Goal: Task Accomplishment & Management: Use online tool/utility

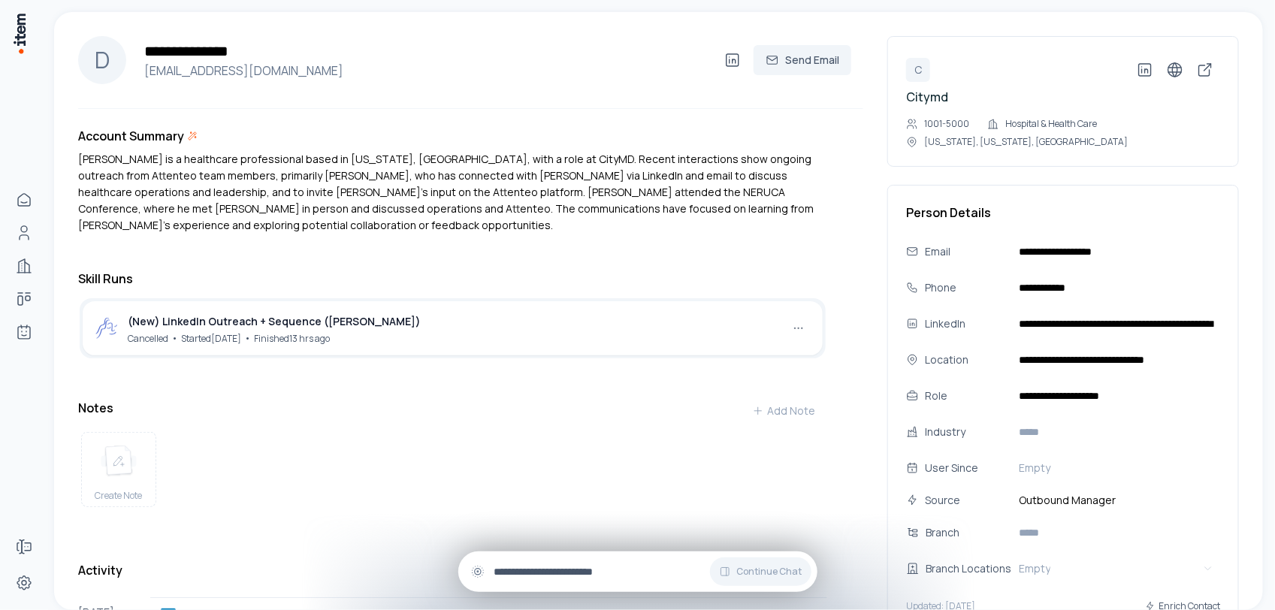
click at [576, 581] on div "Continue Chat" at bounding box center [637, 572] width 359 height 41
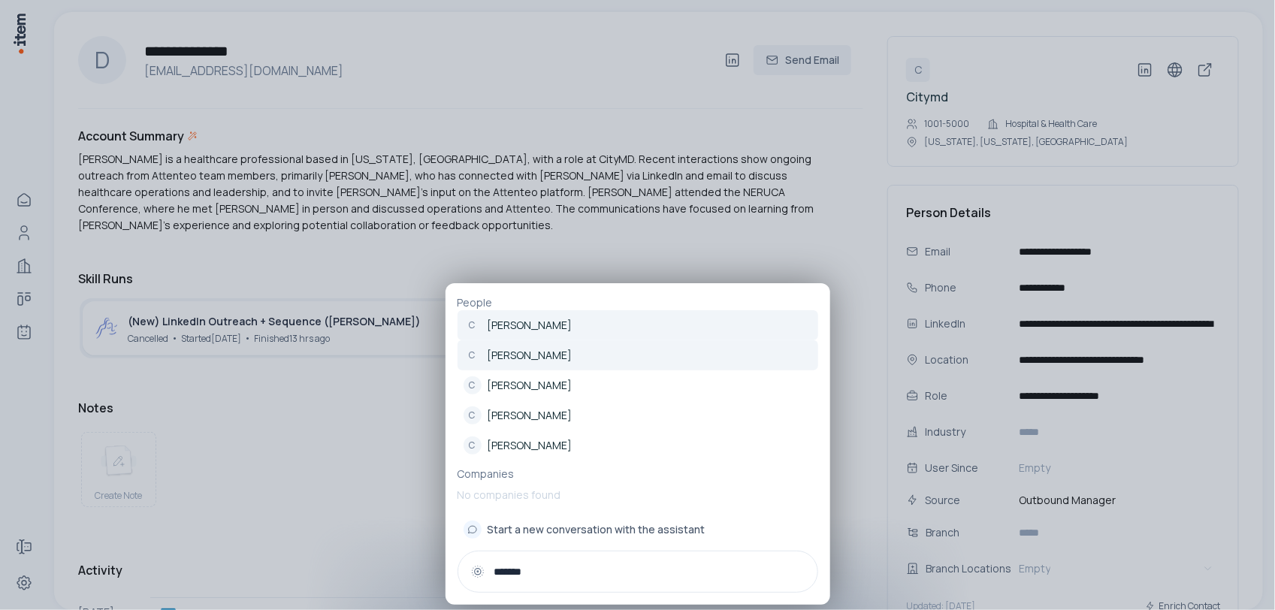
type input "*******"
click at [549, 354] on p "[PERSON_NAME]" at bounding box center [530, 355] width 85 height 15
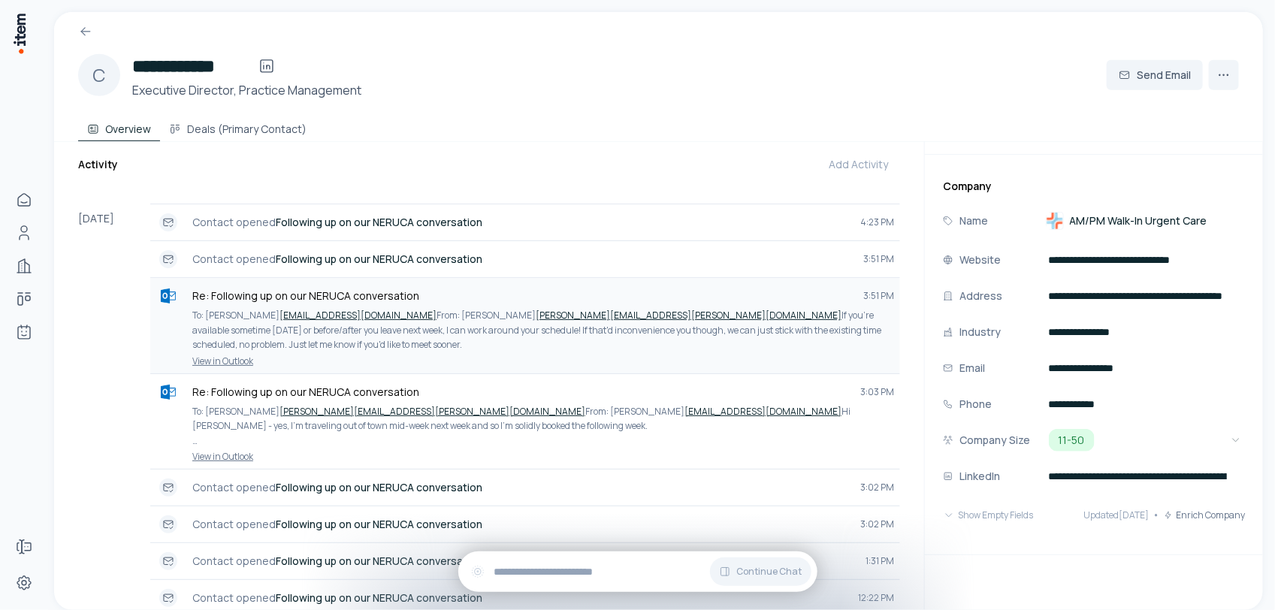
scroll to position [282, 0]
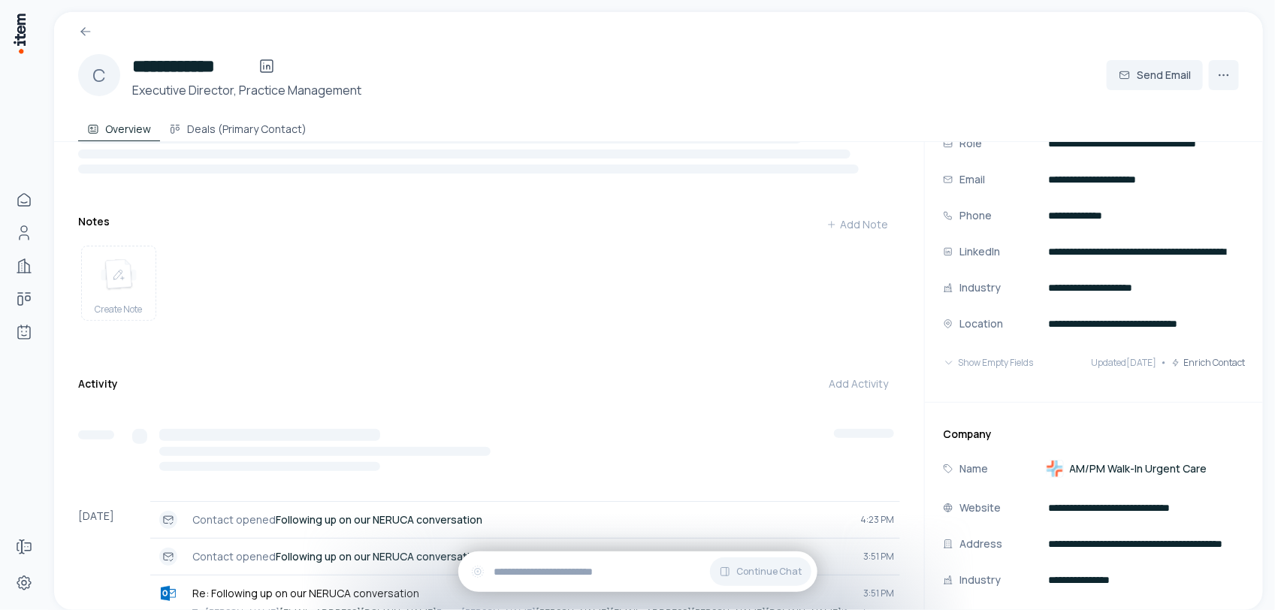
scroll to position [188, 0]
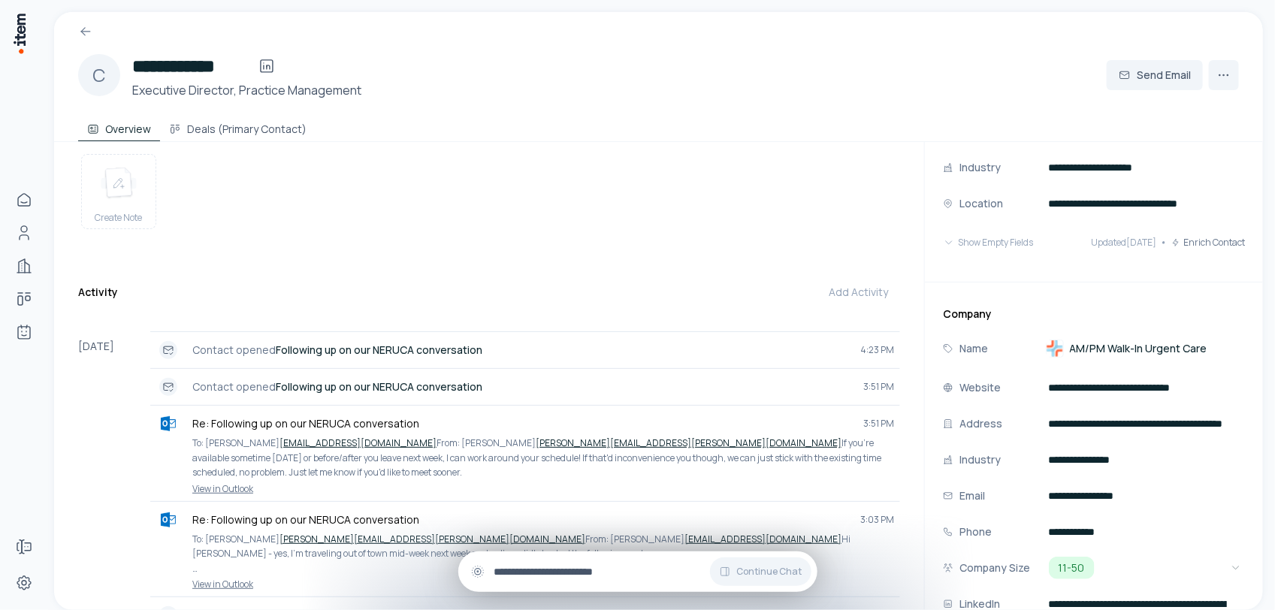
click at [530, 571] on input "text" at bounding box center [649, 572] width 311 height 17
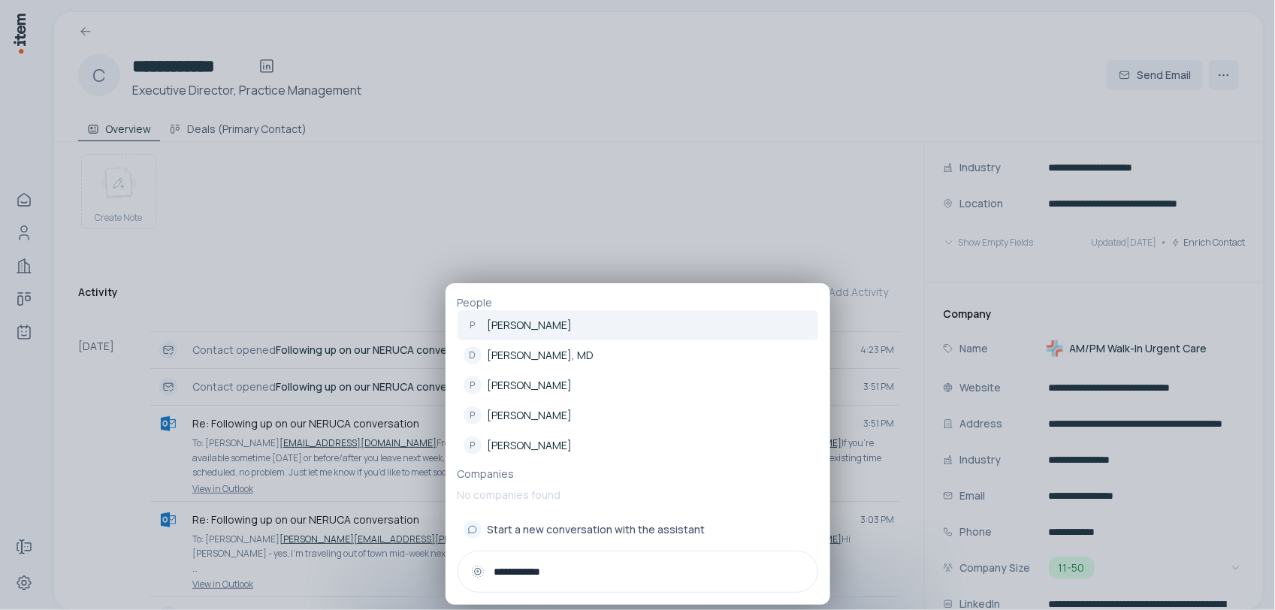
type input "**********"
click at [537, 323] on p "[PERSON_NAME]" at bounding box center [530, 325] width 85 height 15
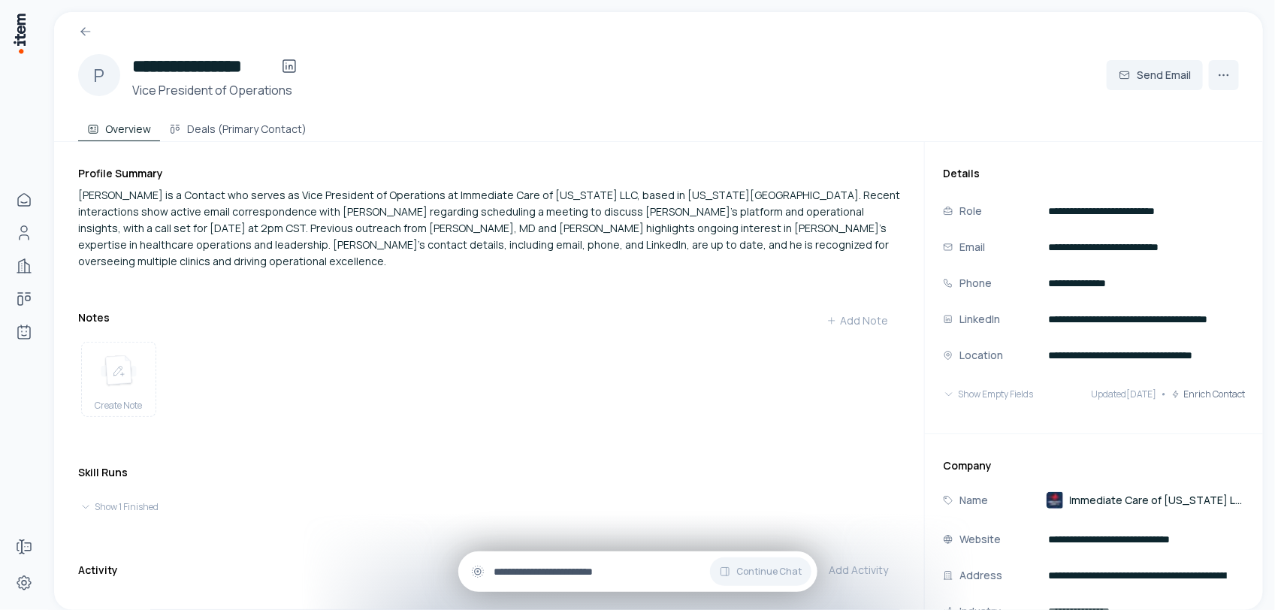
click at [557, 562] on div "Continue Chat" at bounding box center [637, 572] width 359 height 41
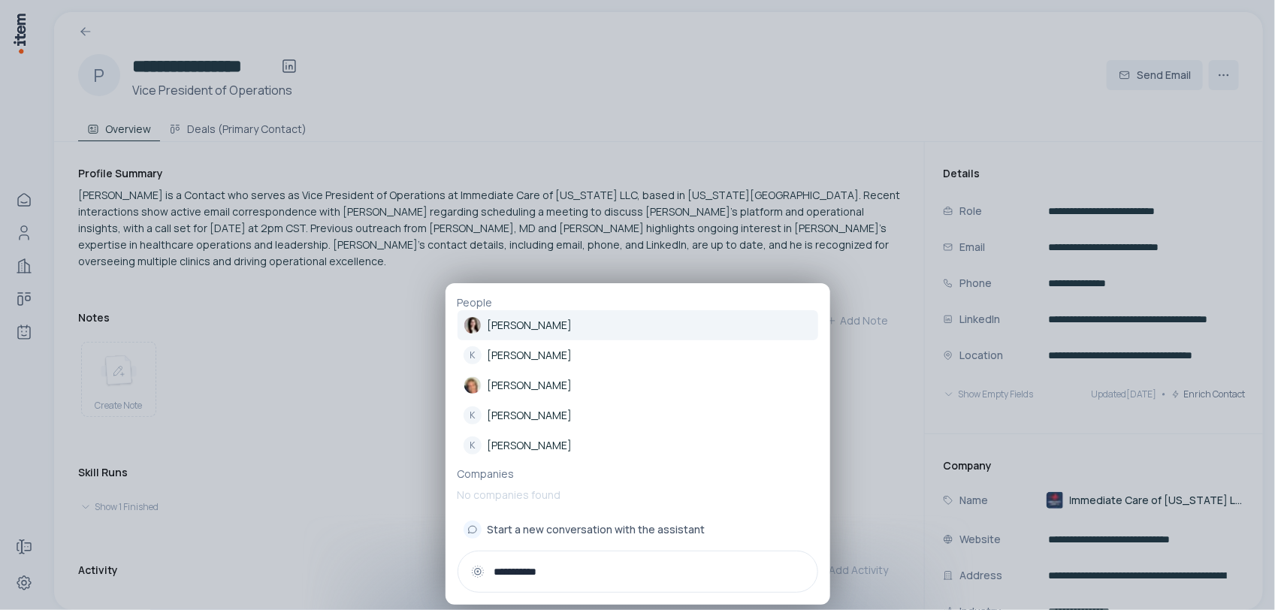
type input "**********"
click at [542, 327] on p "[PERSON_NAME]" at bounding box center [530, 325] width 85 height 15
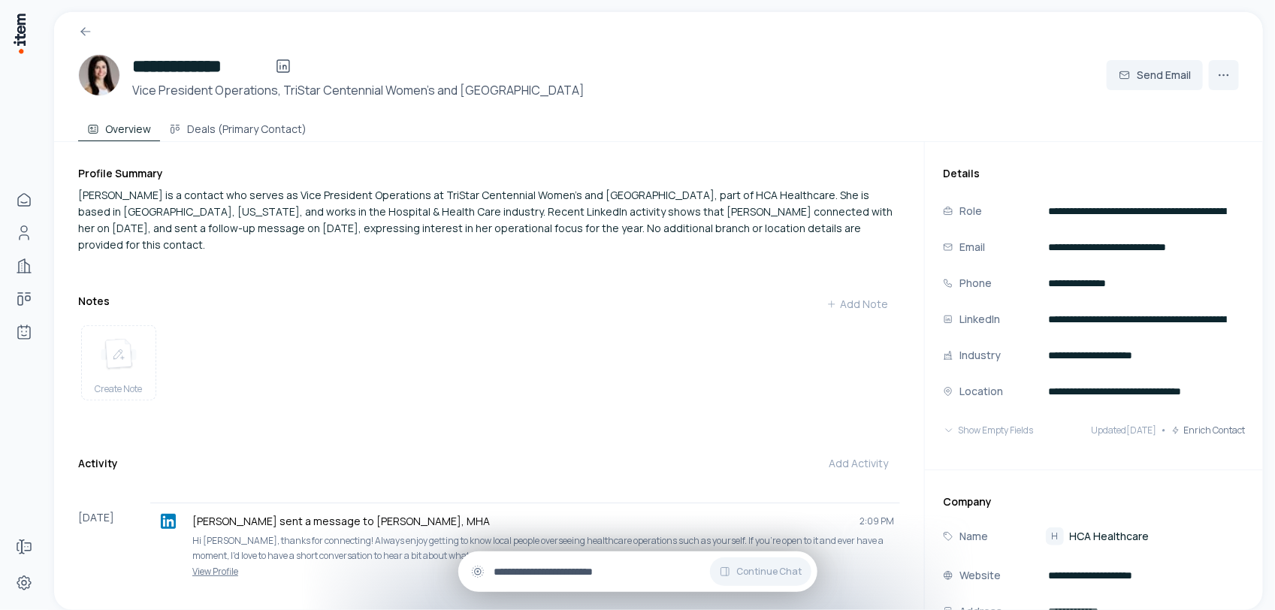
click at [636, 565] on input "text" at bounding box center [649, 572] width 311 height 17
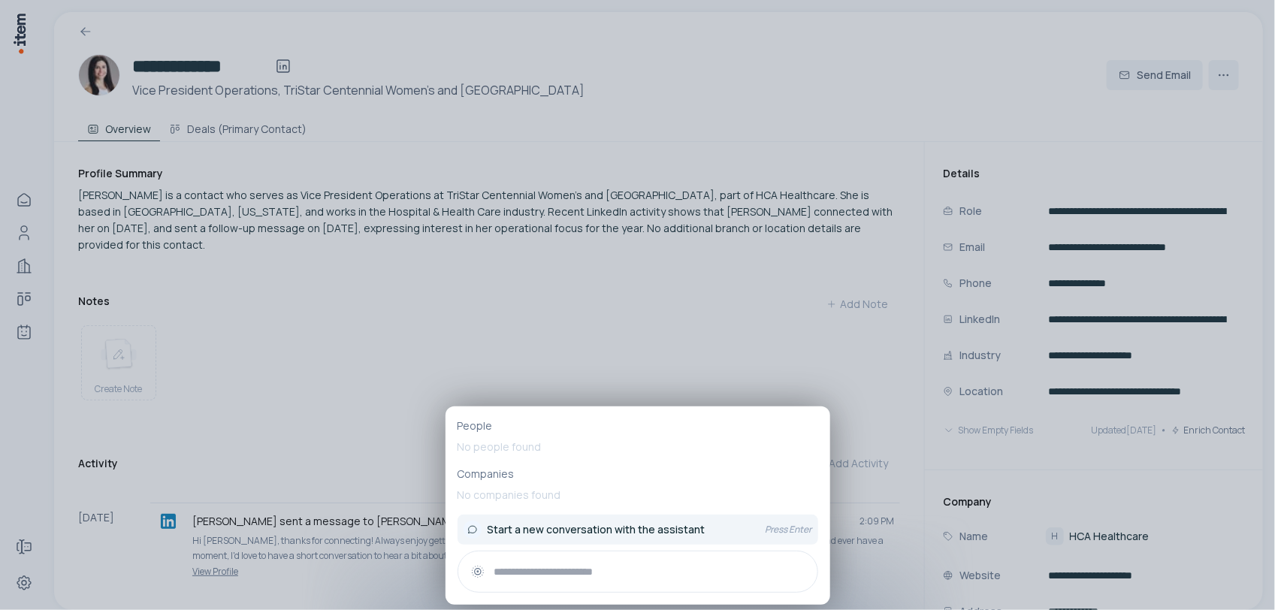
click at [783, 531] on p "Press Enter" at bounding box center [789, 530] width 47 height 12
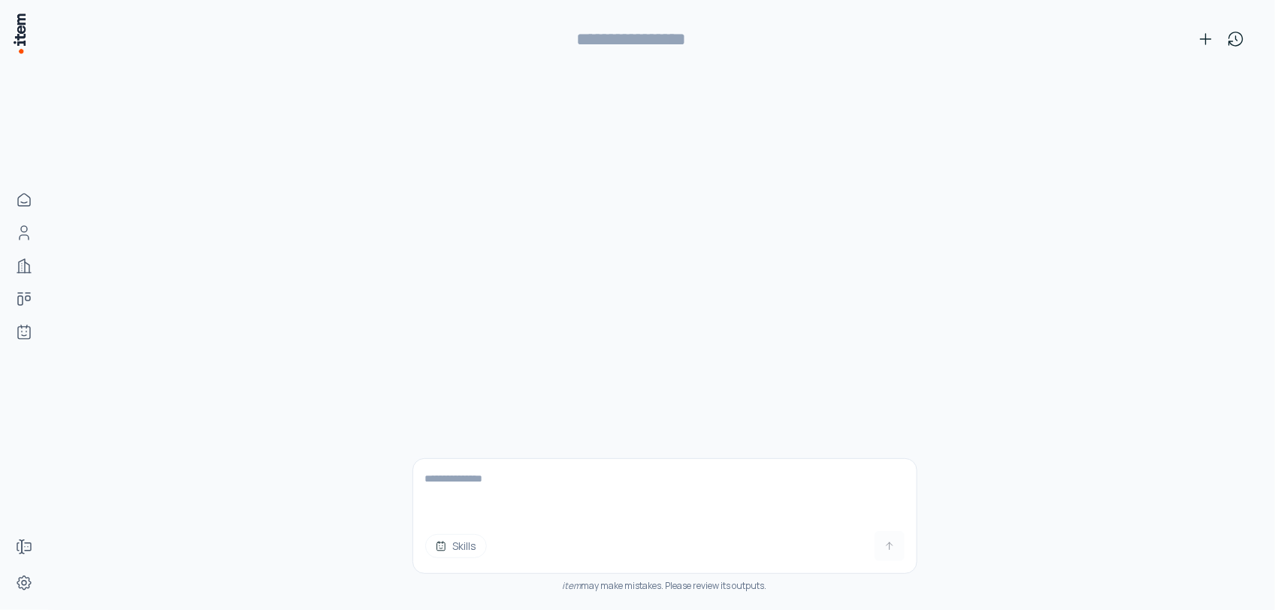
click at [452, 540] on button "Skills" at bounding box center [456, 546] width 62 height 24
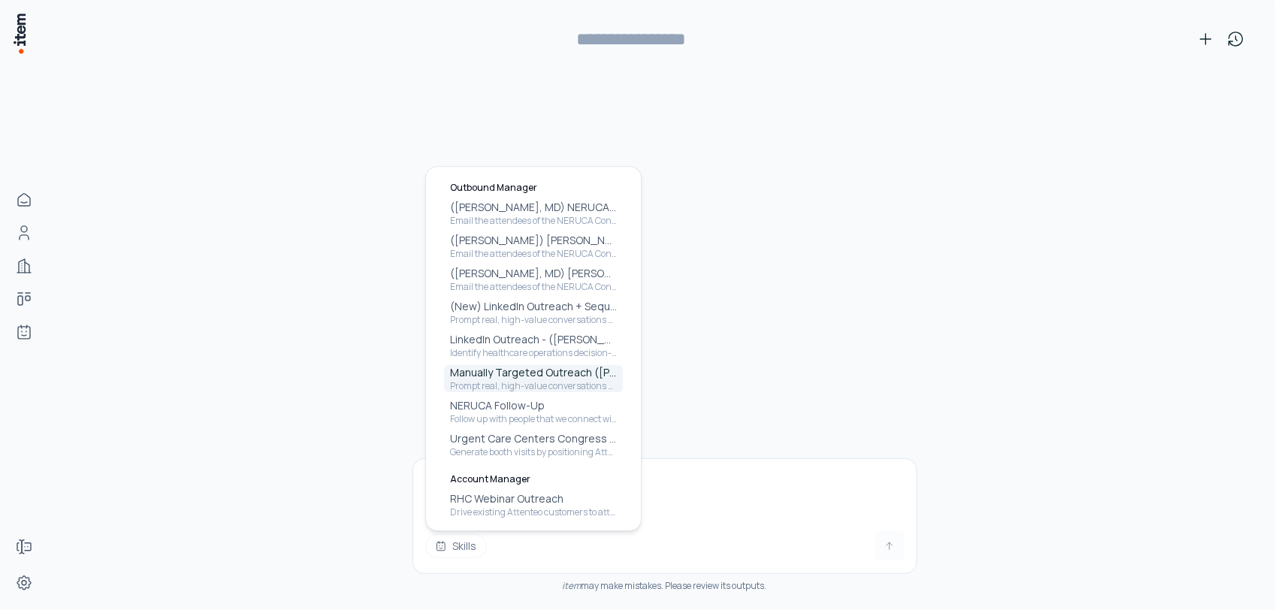
click at [520, 373] on p "Manually Targeted Outreach ([PERSON_NAME])" at bounding box center [533, 372] width 167 height 15
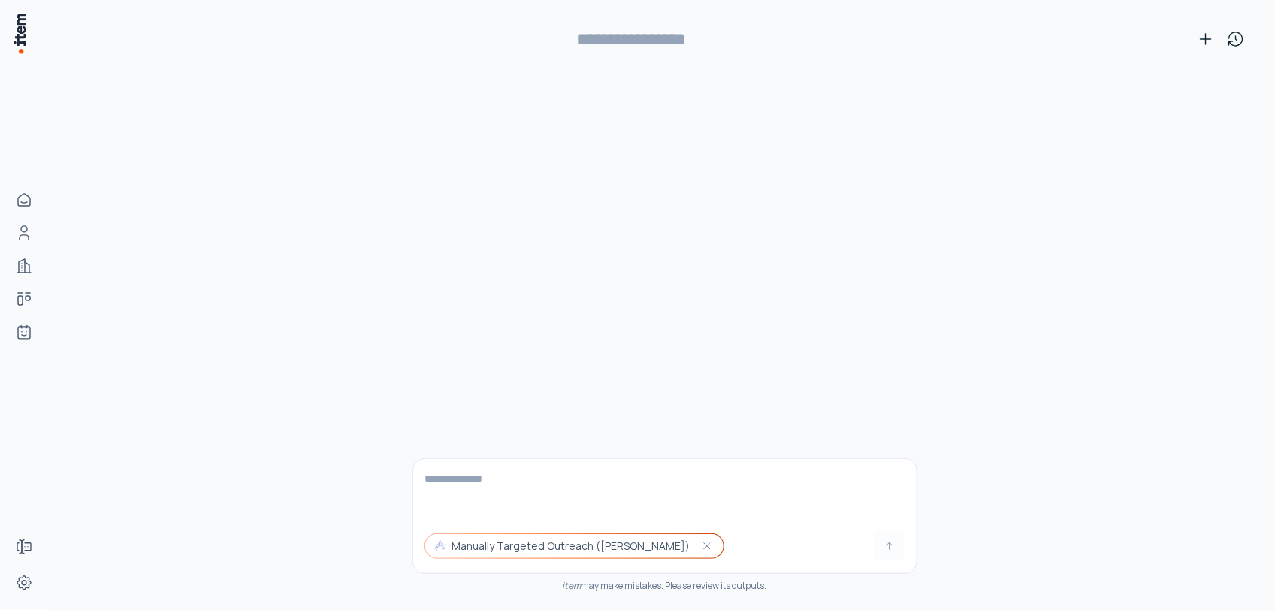
click at [540, 479] on textarea at bounding box center [664, 489] width 503 height 60
type textarea "**********"
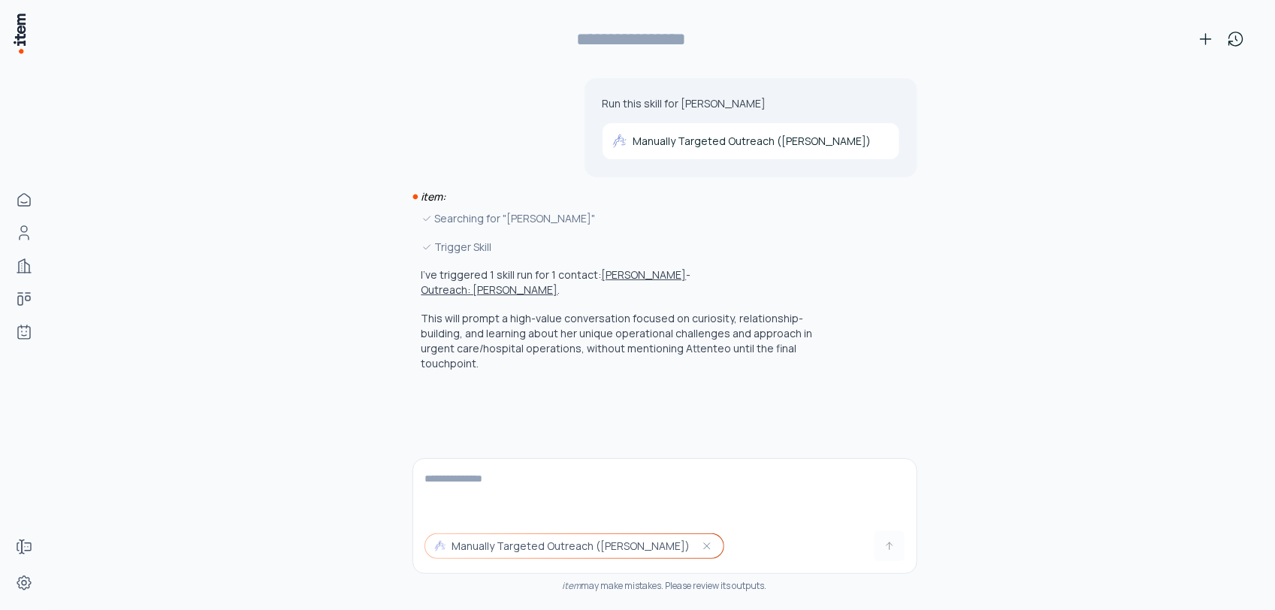
type input "**********"
click at [643, 274] on button "[PERSON_NAME]" at bounding box center [644, 275] width 85 height 15
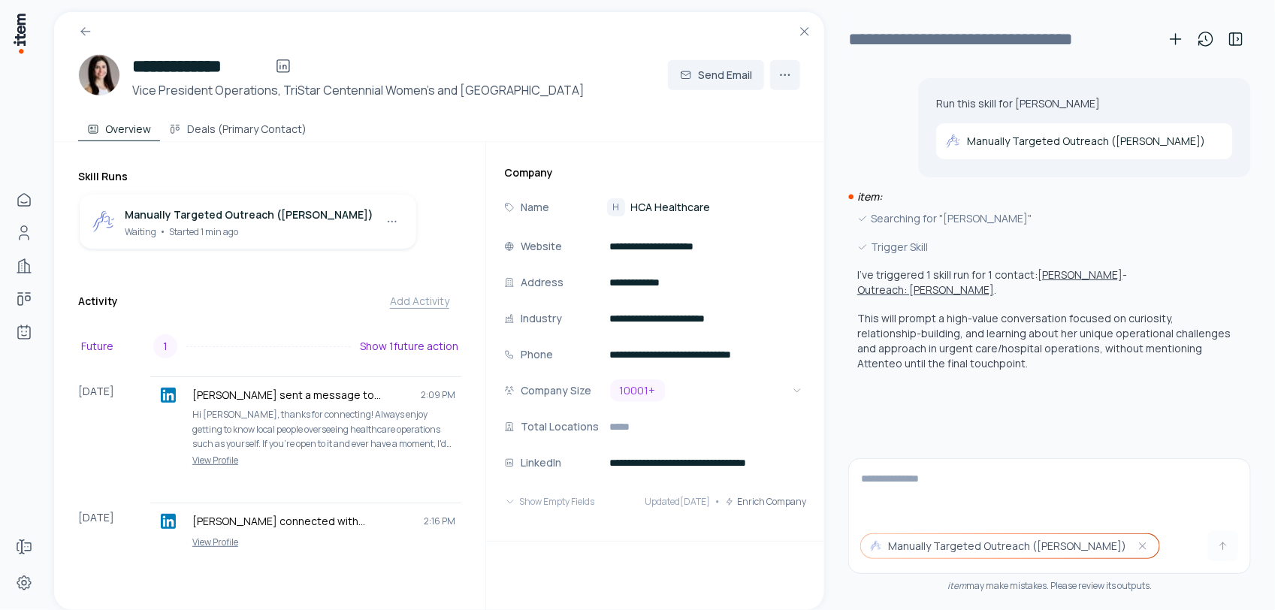
scroll to position [332, 0]
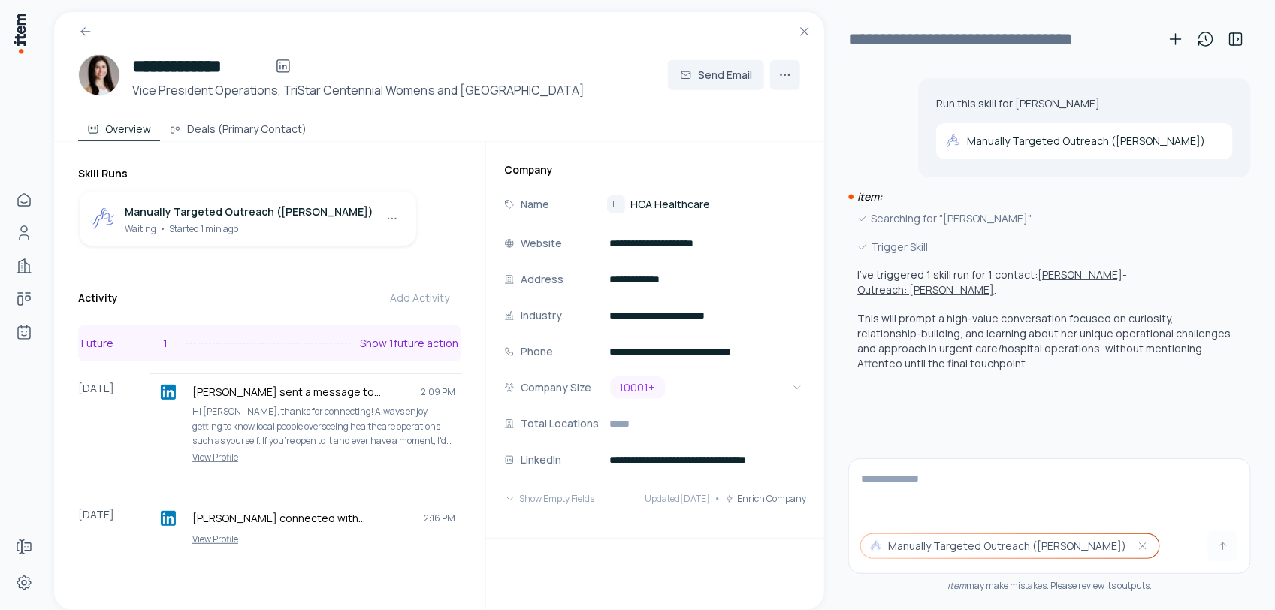
click at [271, 353] on button "Future 1 Show 1 future action" at bounding box center [269, 343] width 383 height 36
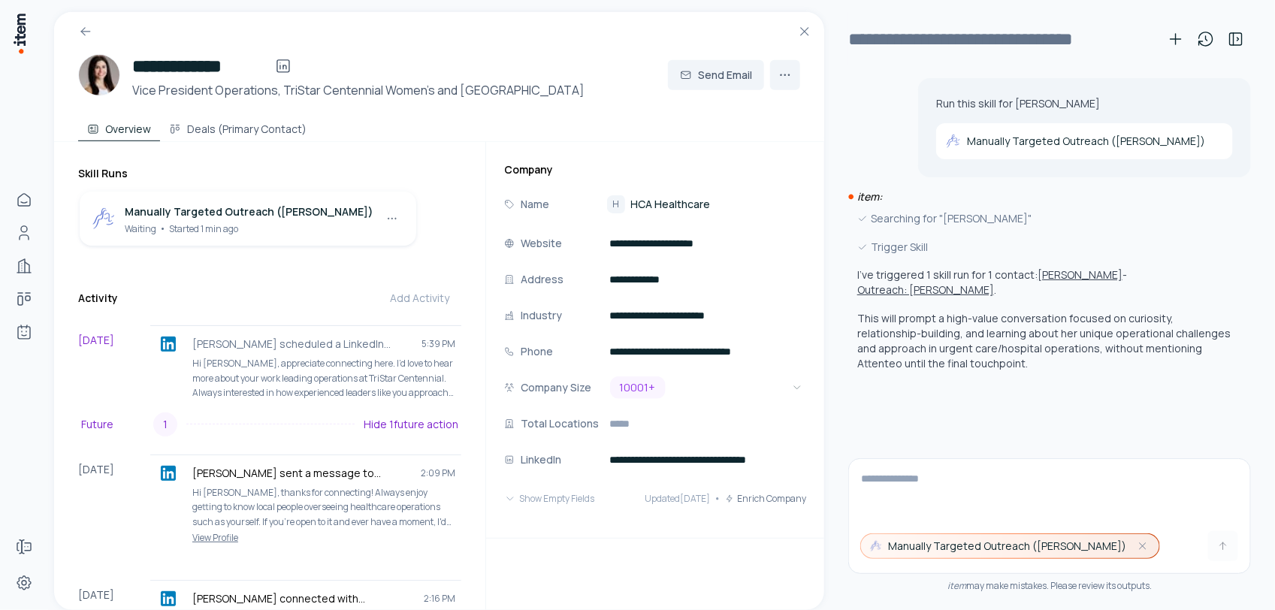
click at [1087, 538] on button "Manually Targeted Outreach ([PERSON_NAME])" at bounding box center [1010, 546] width 298 height 24
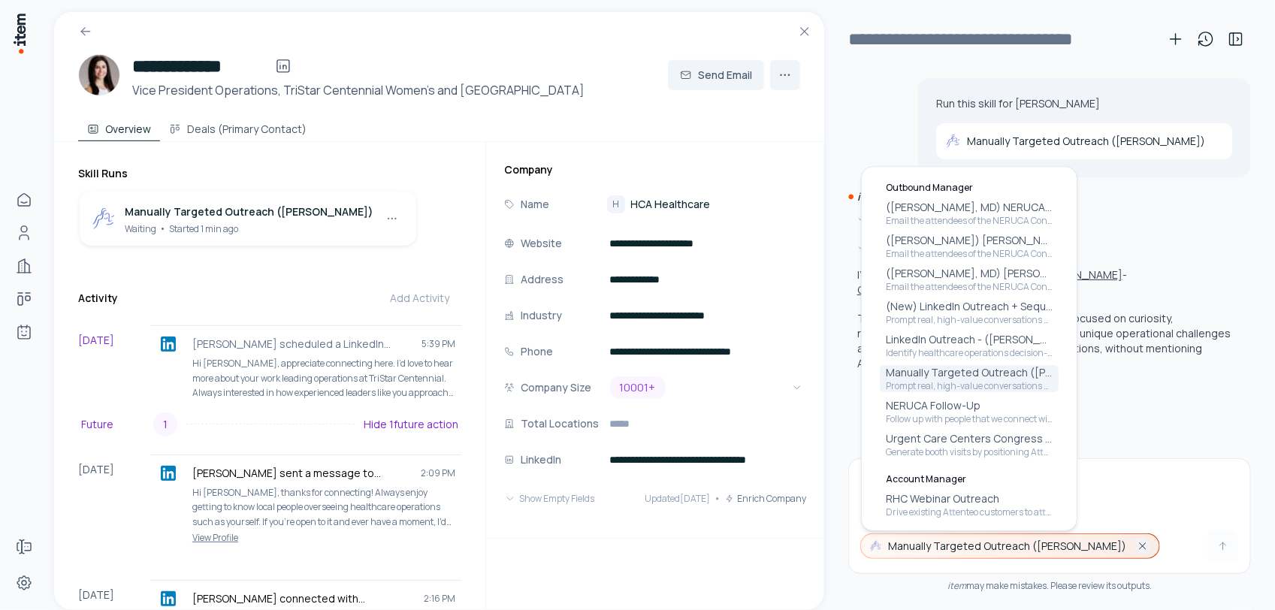
click at [1137, 546] on icon "button" at bounding box center [1143, 546] width 12 height 12
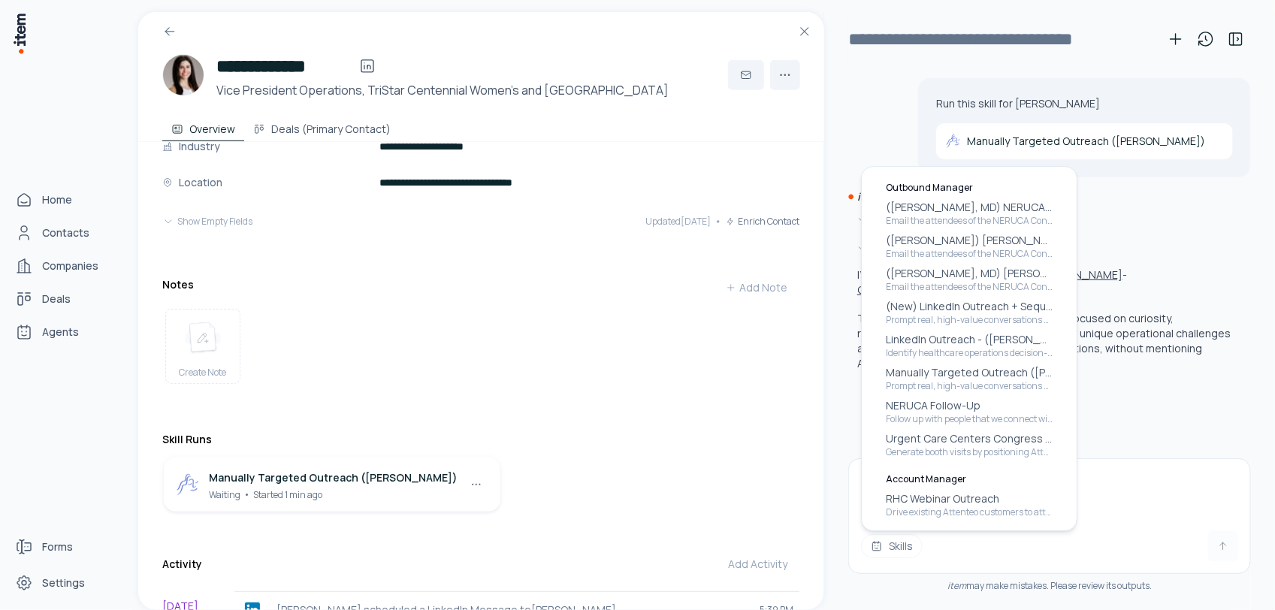
scroll to position [598, 0]
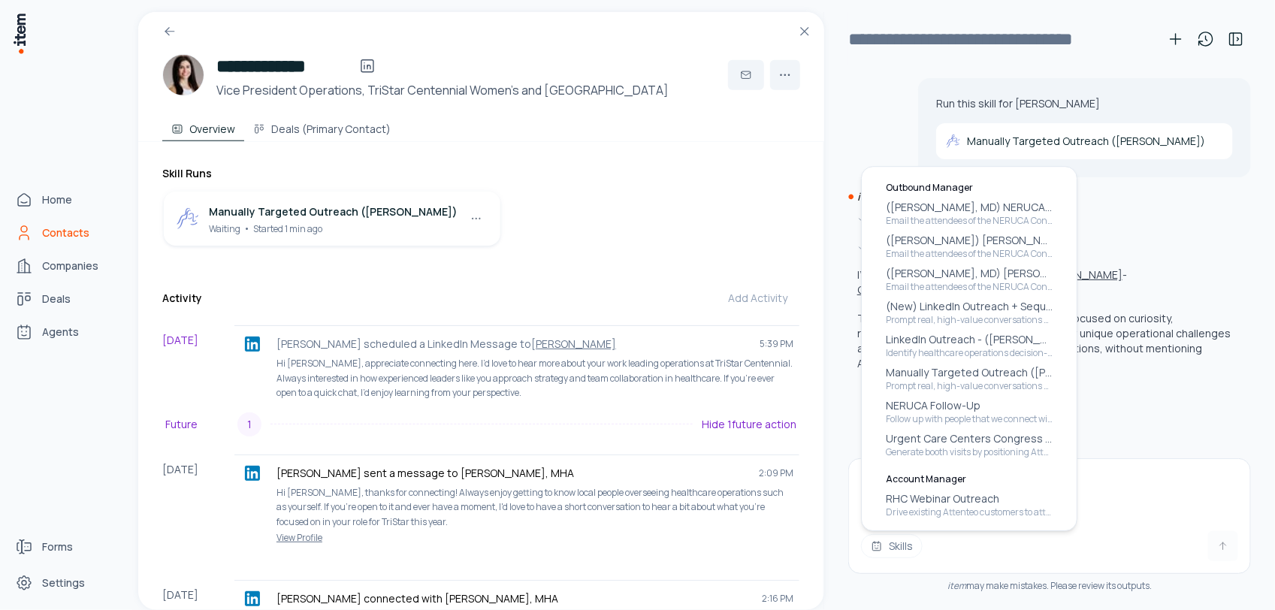
click at [76, 237] on span "Contacts" at bounding box center [65, 232] width 47 height 15
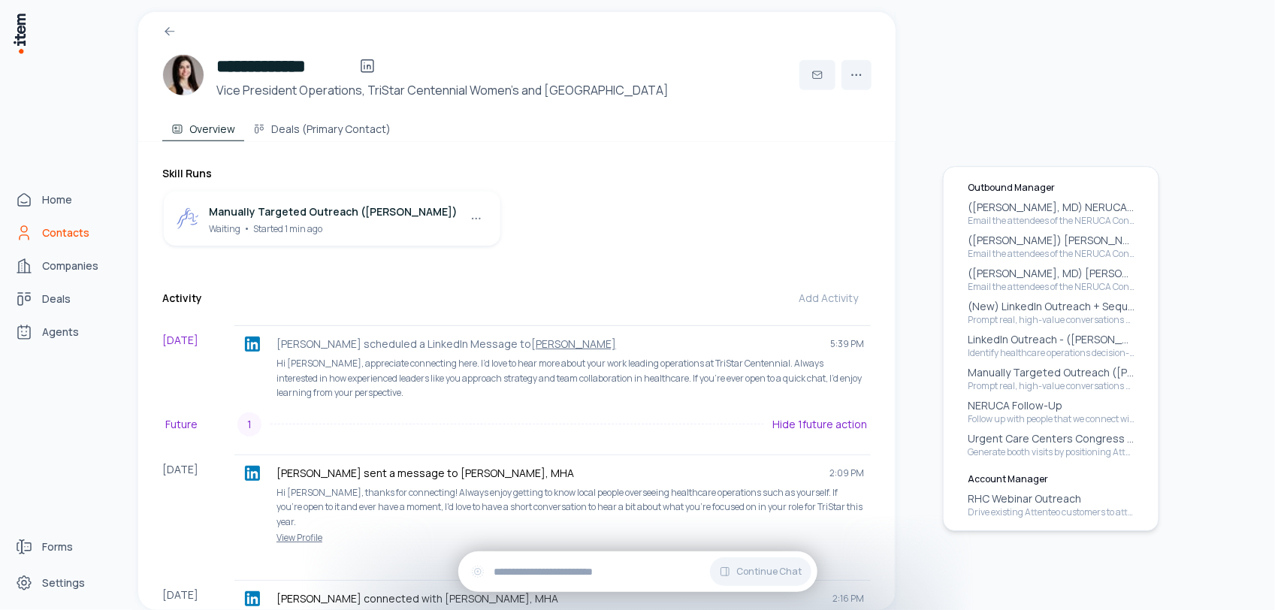
scroll to position [283, 0]
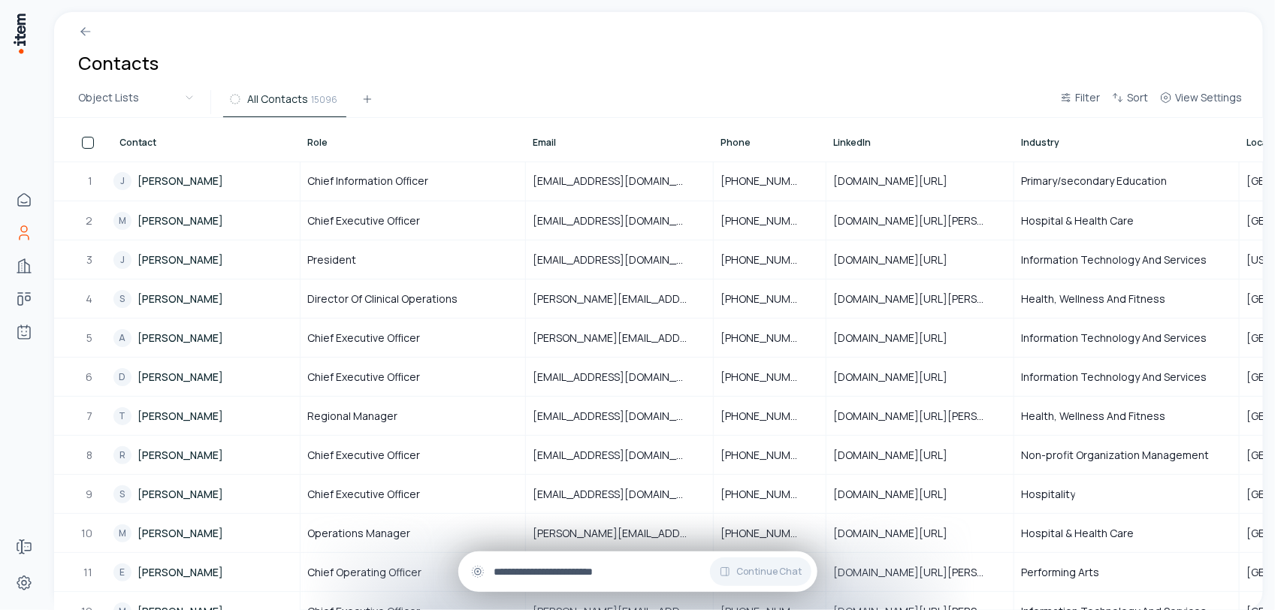
click at [569, 576] on input "text" at bounding box center [649, 572] width 311 height 17
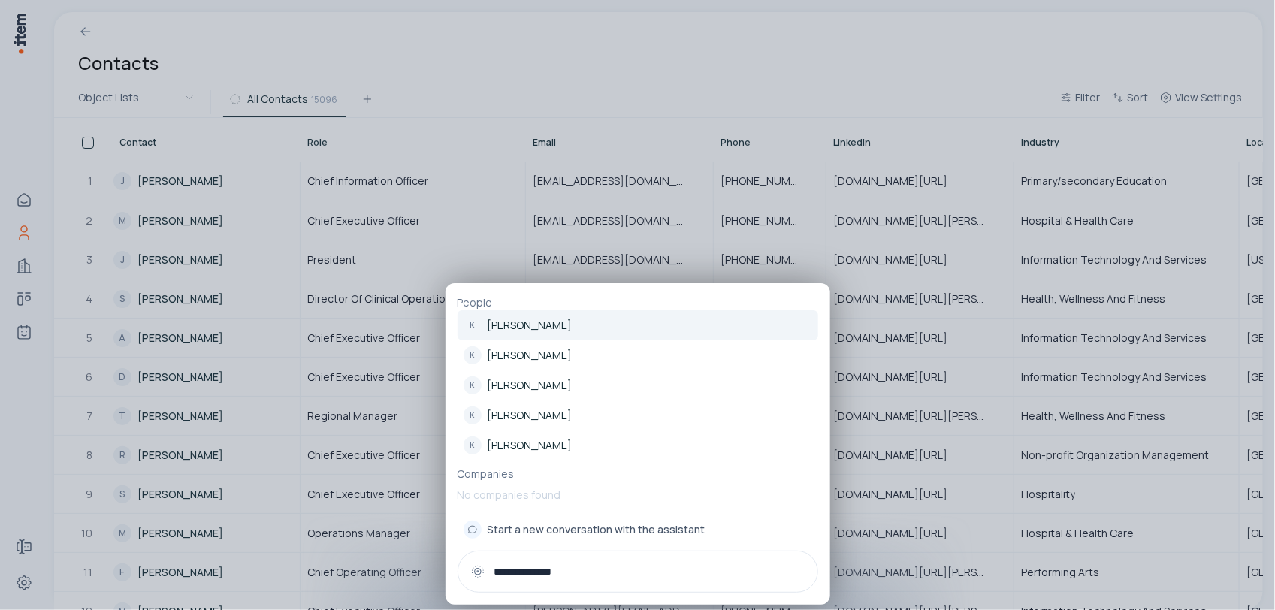
type input "**********"
click at [546, 328] on p "[PERSON_NAME]" at bounding box center [530, 325] width 85 height 15
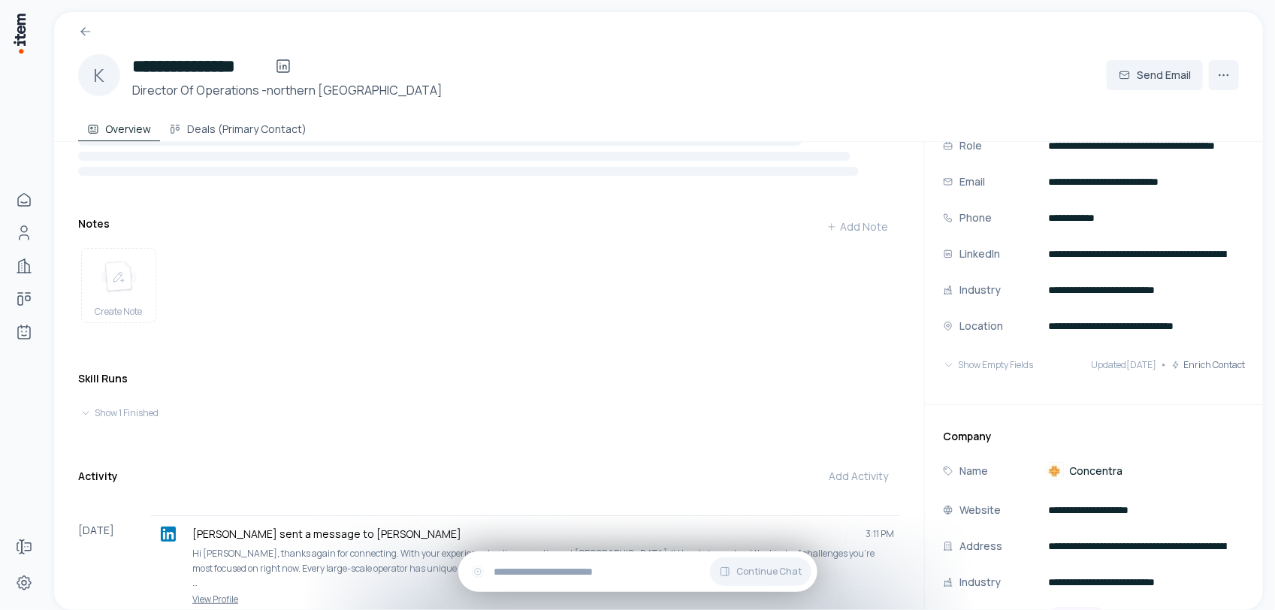
scroll to position [94, 0]
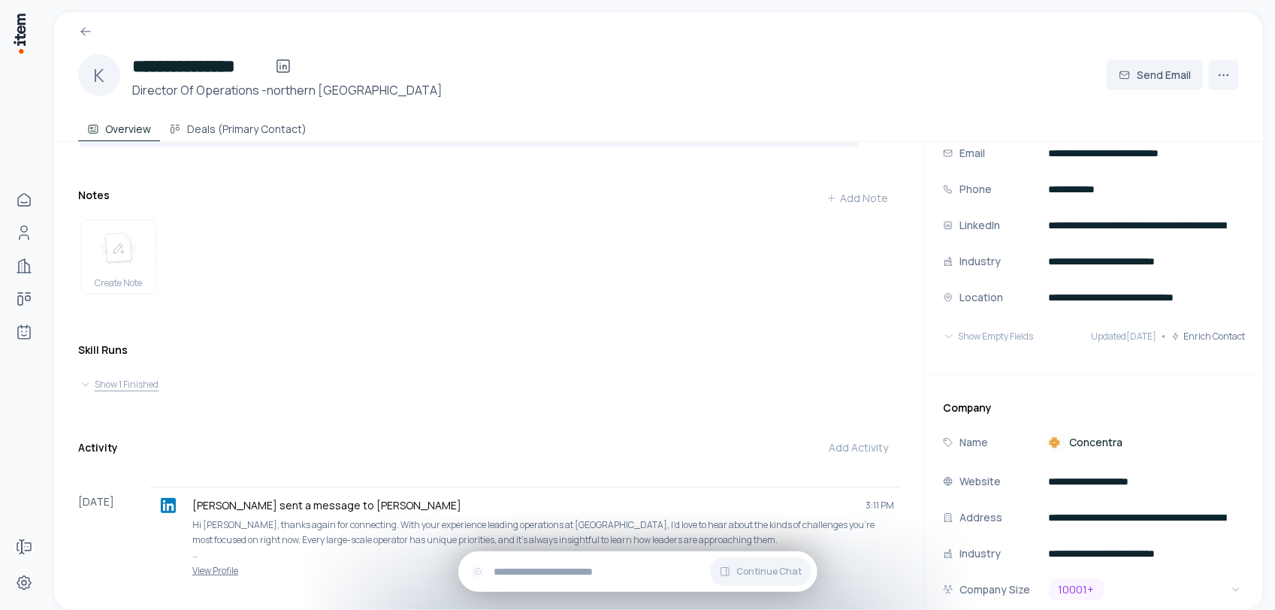
click at [121, 395] on button "Show 1 Finished" at bounding box center [489, 384] width 819 height 21
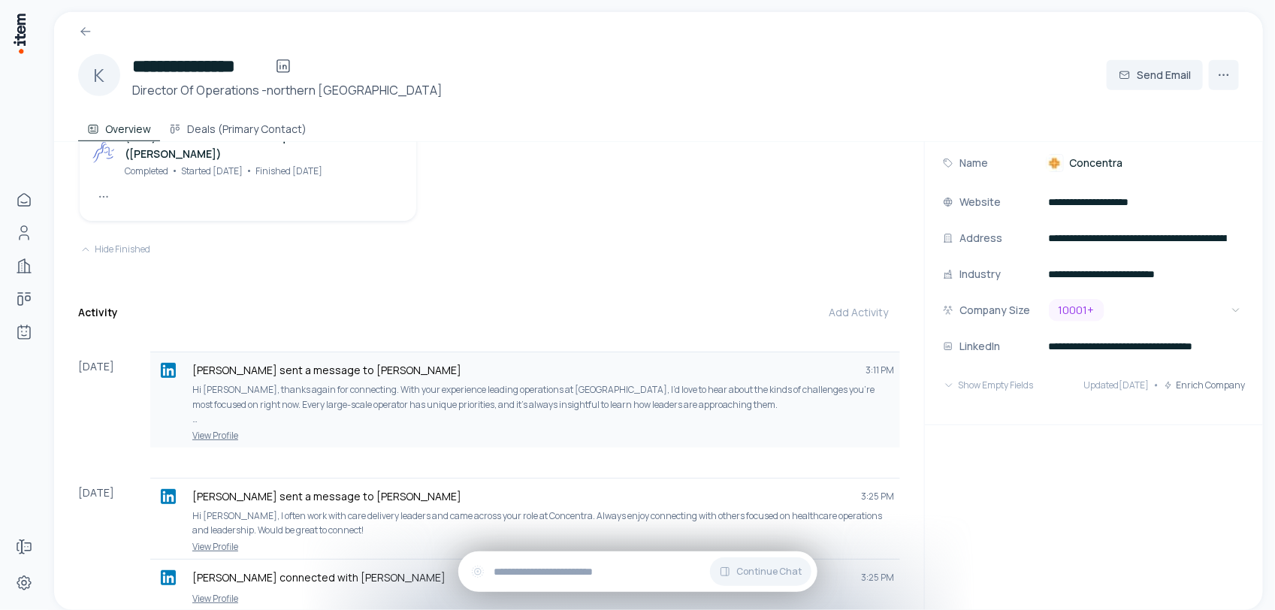
scroll to position [376, 0]
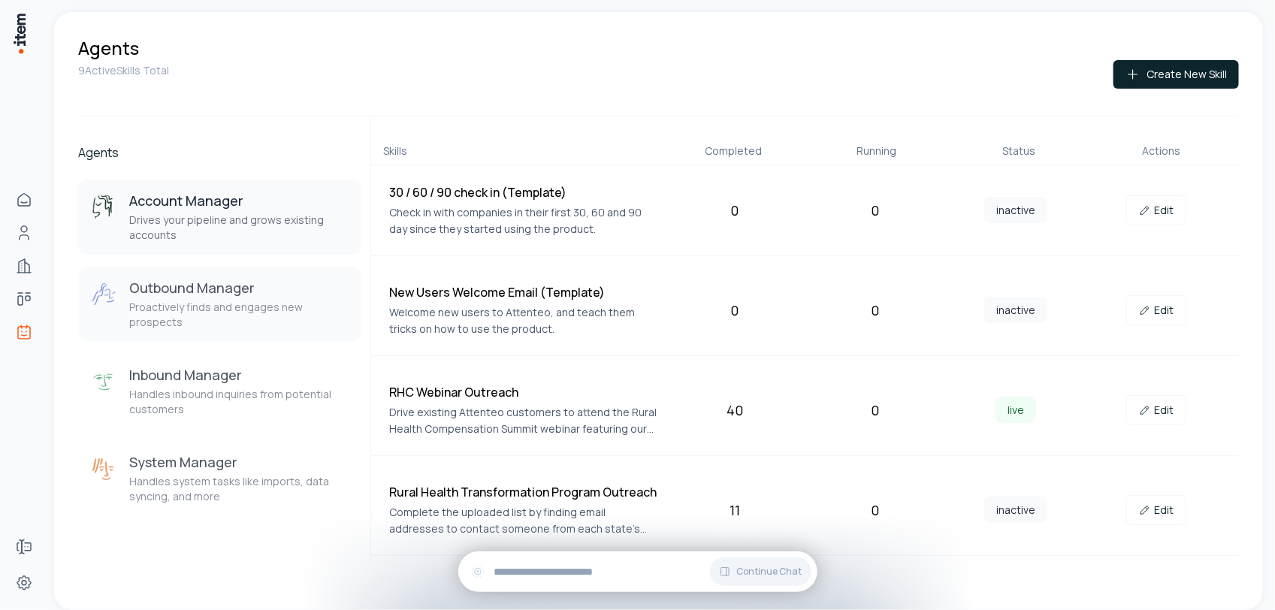
click at [205, 289] on h3 "Outbound Manager" at bounding box center [239, 288] width 220 height 18
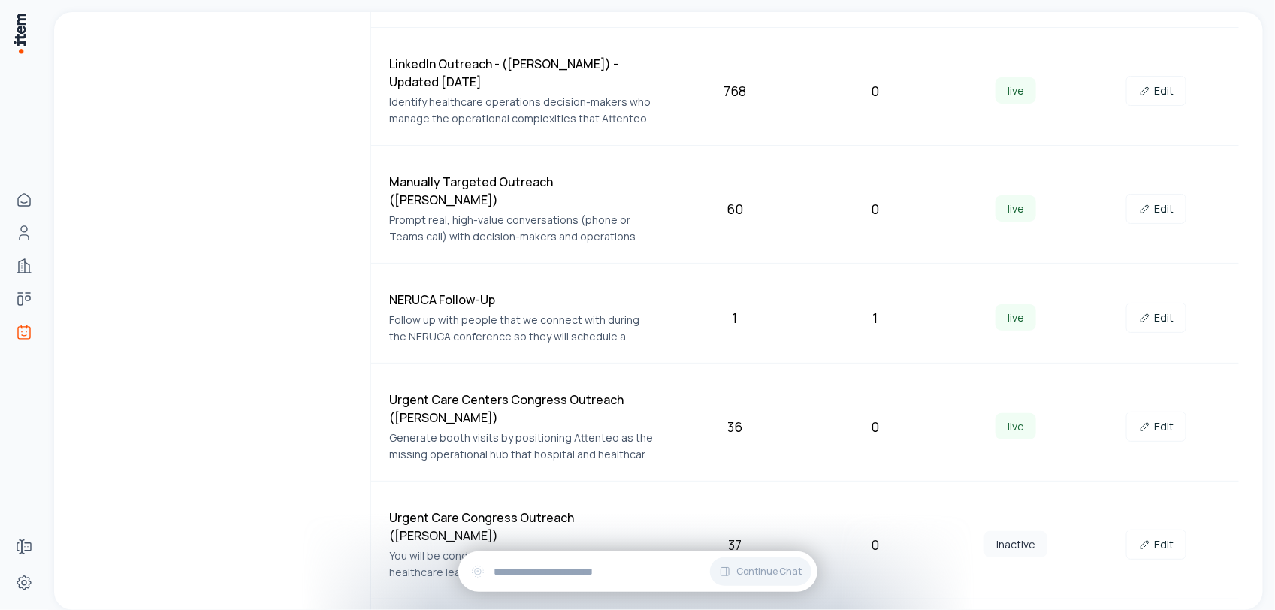
scroll to position [658, 0]
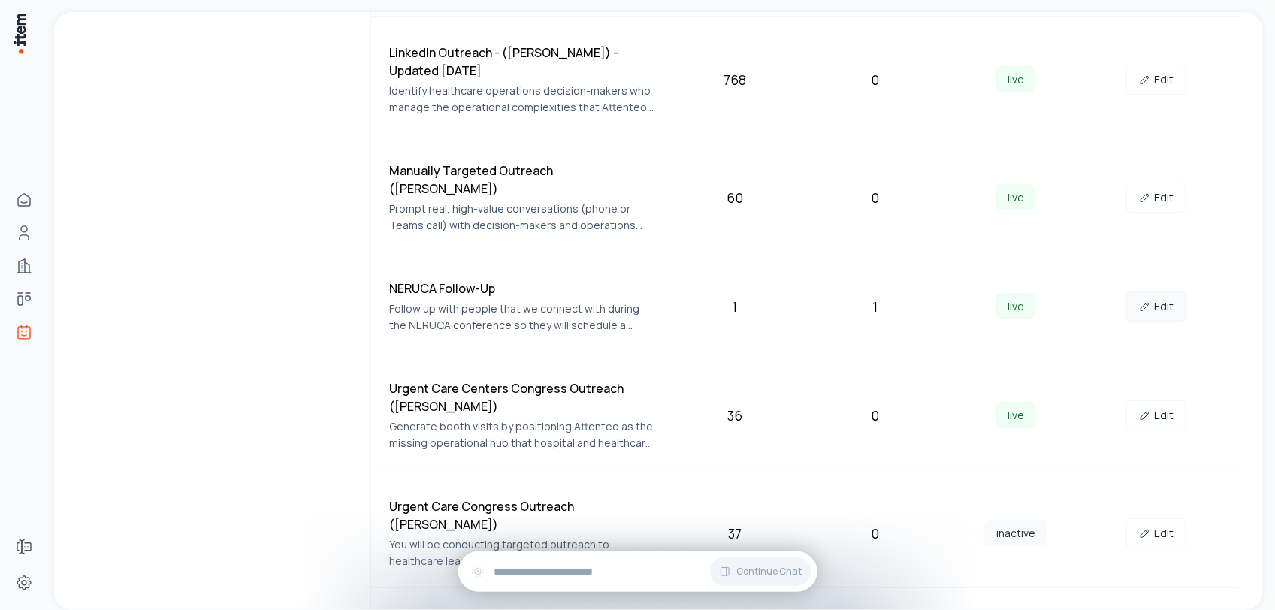
click at [1159, 292] on link "Edit" at bounding box center [1156, 307] width 60 height 30
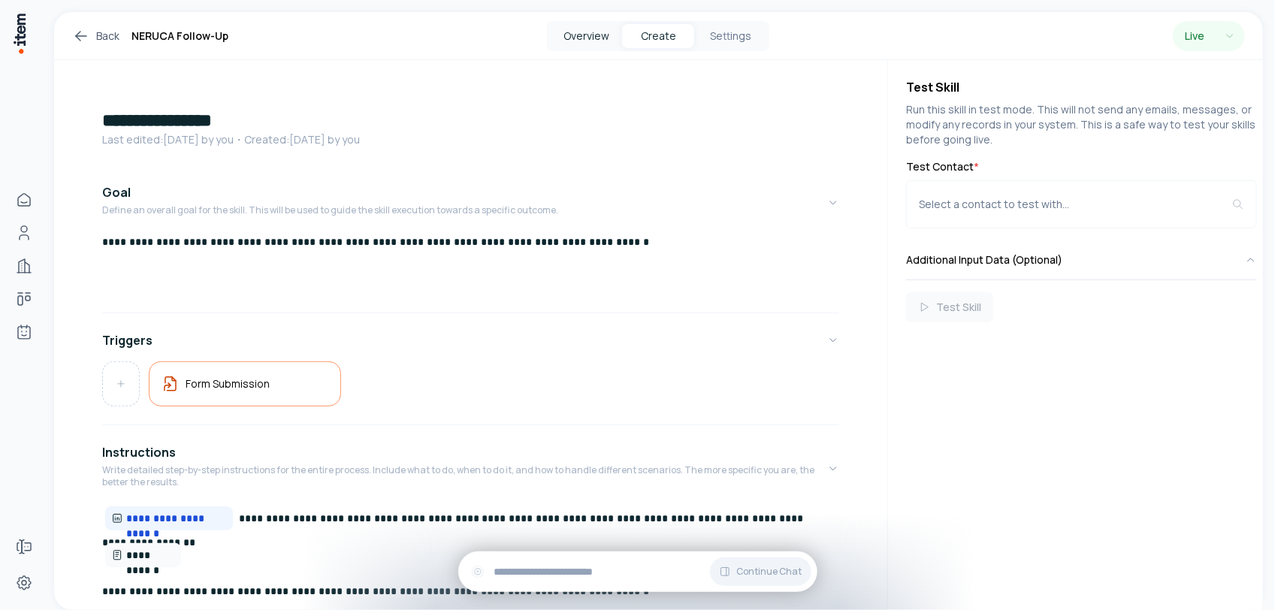
click at [585, 35] on button "Overview" at bounding box center [586, 36] width 72 height 24
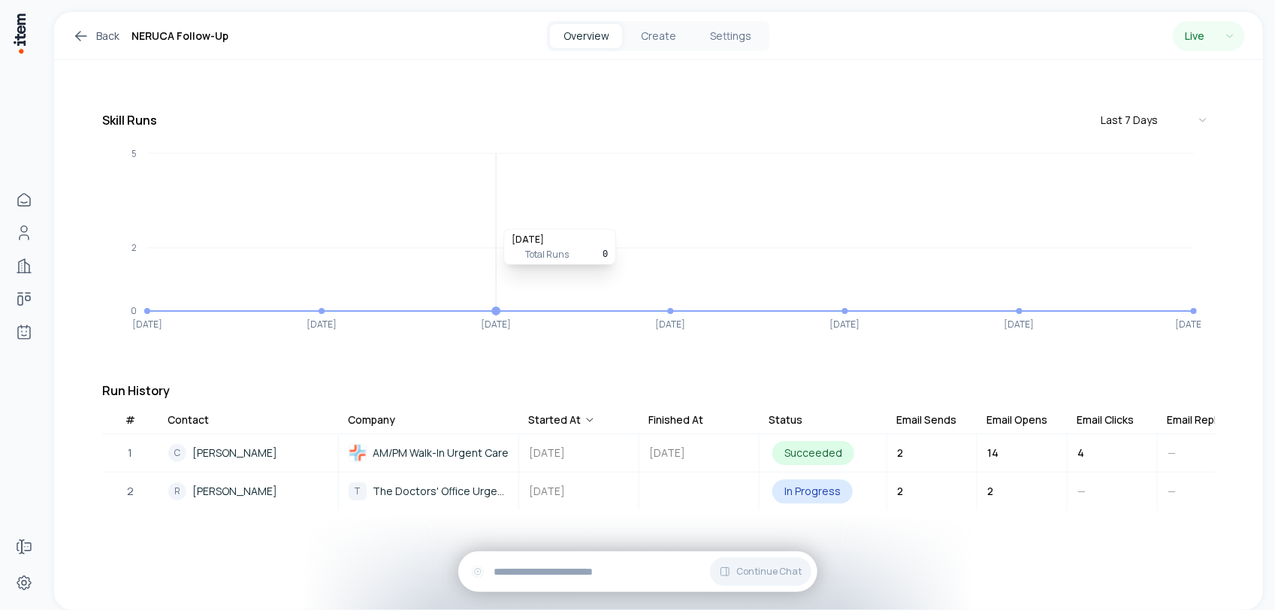
scroll to position [122, 0]
